Goal: Navigation & Orientation: Understand site structure

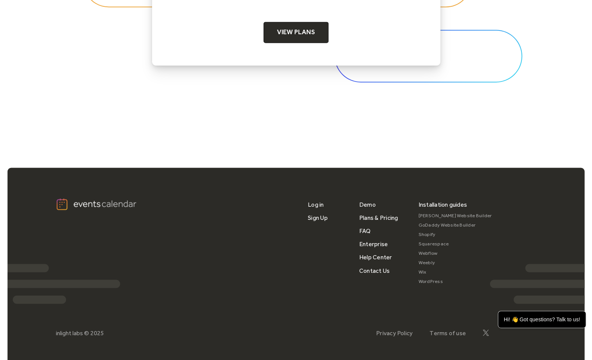
scroll to position [2484, 0]
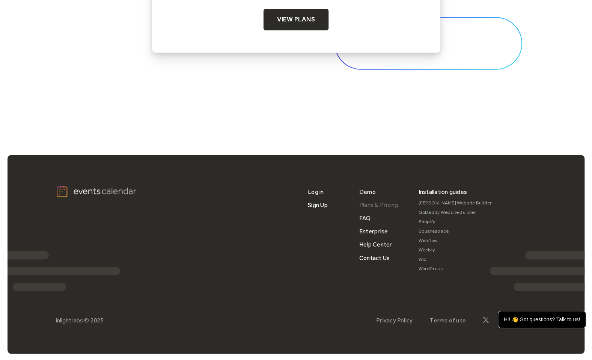
click at [380, 200] on link "Plans & Pricing" at bounding box center [378, 204] width 39 height 13
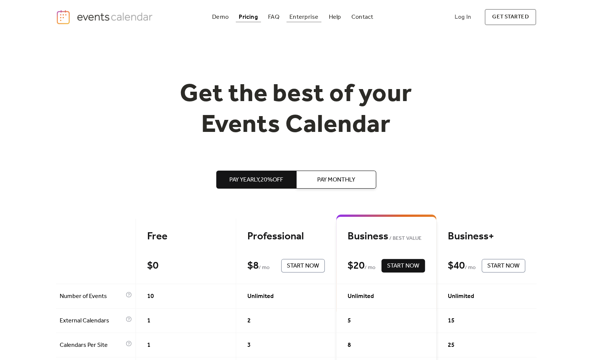
click at [305, 19] on div "Enterprise" at bounding box center [303, 17] width 29 height 4
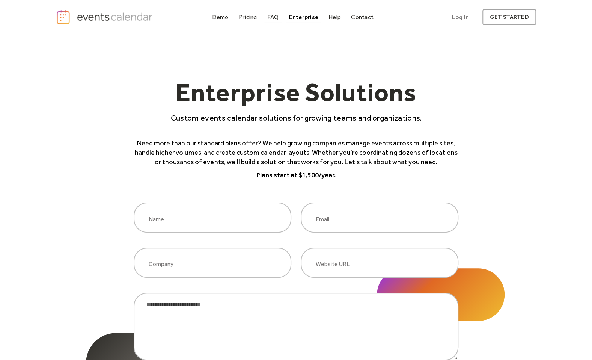
click at [278, 19] on div "FAQ" at bounding box center [273, 17] width 12 height 4
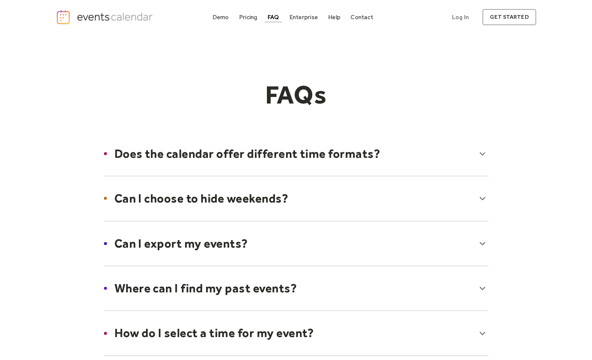
click at [102, 19] on img "home" at bounding box center [105, 16] width 99 height 15
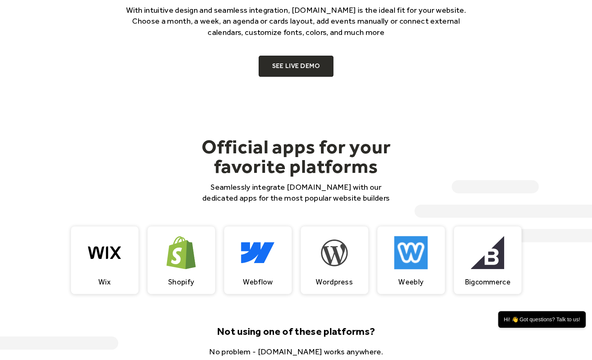
scroll to position [555, 0]
